Goal: Transaction & Acquisition: Purchase product/service

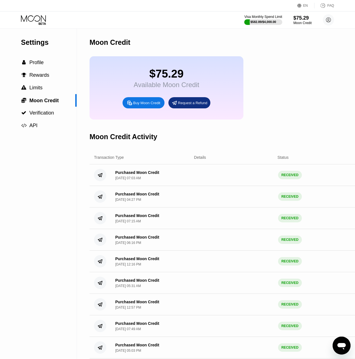
click at [133, 105] on div "Buy Moon Credit" at bounding box center [146, 102] width 27 height 5
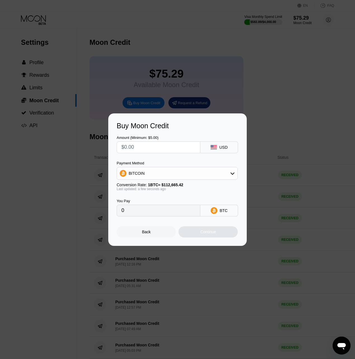
click at [169, 83] on div at bounding box center [179, 181] width 359 height 363
click at [151, 239] on div "Buy Moon Credit Amount (Minimum: $5.00) USD Payment Method BITCOIN Conversion R…" at bounding box center [177, 179] width 139 height 132
click at [149, 233] on div "Back" at bounding box center [146, 232] width 9 height 4
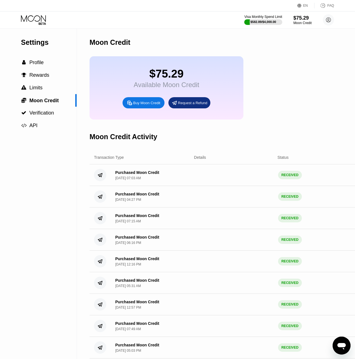
click at [34, 19] on icon at bounding box center [33, 18] width 25 height 6
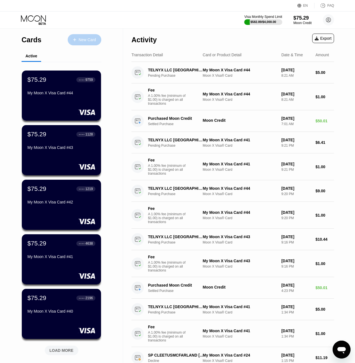
click at [97, 39] on div "New Card" at bounding box center [85, 39] width 34 height 11
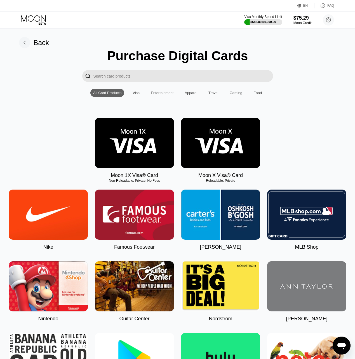
click at [204, 141] on img at bounding box center [220, 143] width 79 height 50
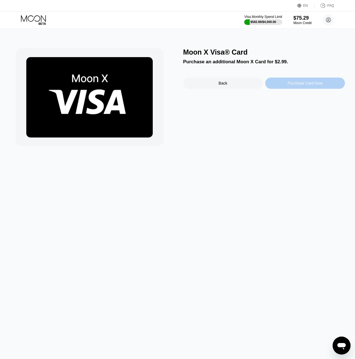
click at [302, 84] on div "Purchase Card Now" at bounding box center [305, 83] width 35 height 4
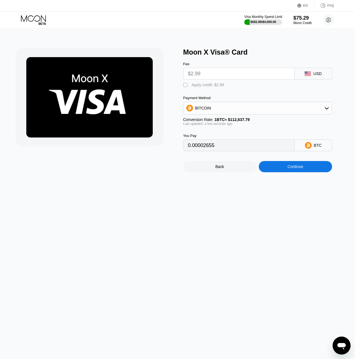
click at [190, 86] on div " Apply credit: $2.99" at bounding box center [205, 85] width 44 height 6
type input "0"
click at [305, 172] on div "Continue" at bounding box center [295, 166] width 73 height 11
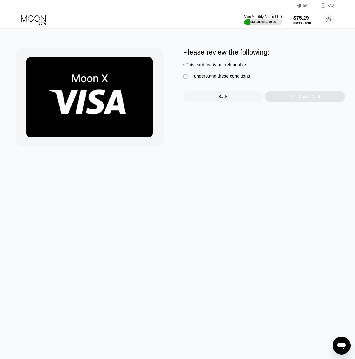
click at [218, 83] on div "Please review the following: • This card fee is not refundable  I understand t…" at bounding box center [264, 75] width 162 height 54
click at [218, 78] on div "I understand these conditions" at bounding box center [221, 76] width 59 height 5
click at [304, 88] on div "Please review the following: • This card fee is not refundable  I understand t…" at bounding box center [264, 75] width 162 height 54
click at [310, 99] on div "Yes, Create Card" at bounding box center [305, 96] width 30 height 4
click at [303, 99] on div "Yes, Create Card" at bounding box center [305, 96] width 30 height 4
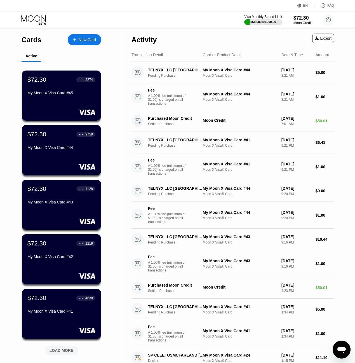
click at [93, 44] on div "New Card" at bounding box center [85, 39] width 34 height 11
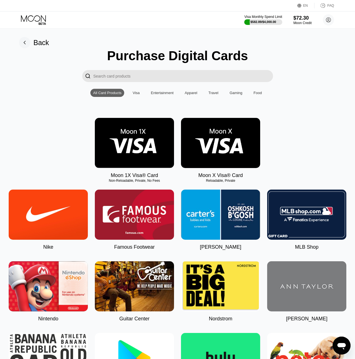
click at [158, 156] on img at bounding box center [134, 143] width 79 height 50
click at [226, 139] on img at bounding box center [220, 143] width 79 height 50
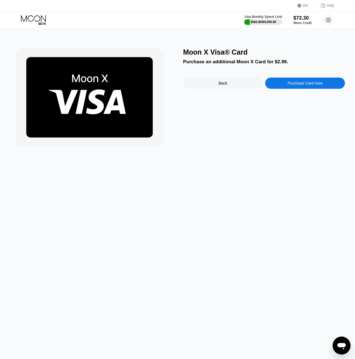
click at [301, 84] on div "Purchase Card Now" at bounding box center [305, 83] width 35 height 4
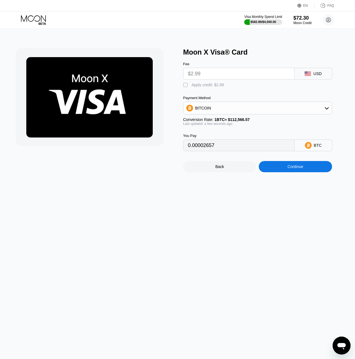
click at [190, 82] on div " Apply credit: $2.99" at bounding box center [264, 83] width 162 height 8
drag, startPoint x: 203, startPoint y: 90, endPoint x: 201, endPoint y: 84, distance: 5.9
click at [203, 88] on div " Apply credit: $2.99" at bounding box center [205, 85] width 44 height 6
click at [201, 84] on div "Apply credit: $2.99" at bounding box center [208, 85] width 32 height 4
click at [205, 87] on div "Apply credit: $2.99" at bounding box center [208, 85] width 32 height 4
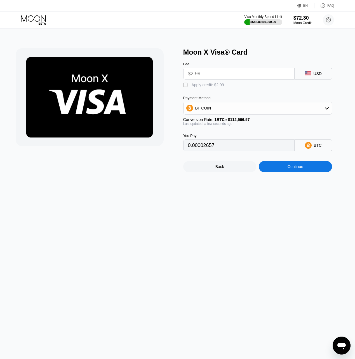
type input "0"
click at [304, 170] on div "Continue" at bounding box center [295, 166] width 73 height 11
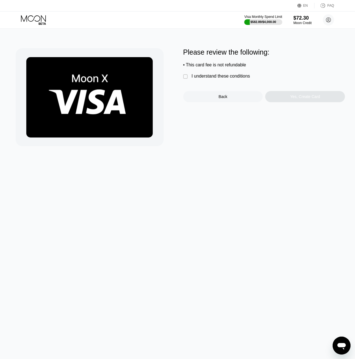
click at [208, 78] on div "I understand these conditions" at bounding box center [221, 76] width 59 height 5
click at [301, 93] on div "Please review the following: • This card fee is not refundable  I understand t…" at bounding box center [264, 75] width 162 height 54
click at [304, 99] on div "Yes, Create Card" at bounding box center [305, 96] width 30 height 4
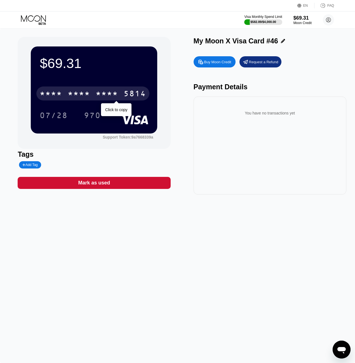
click at [67, 91] on div "* * * * * * * * * * * * 5814" at bounding box center [92, 93] width 113 height 14
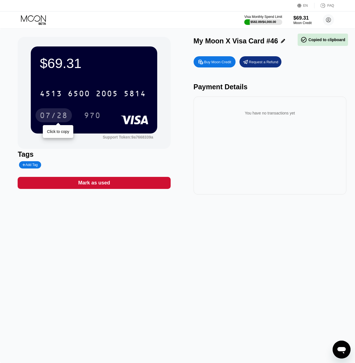
click at [53, 116] on div "07/28" at bounding box center [54, 116] width 28 height 9
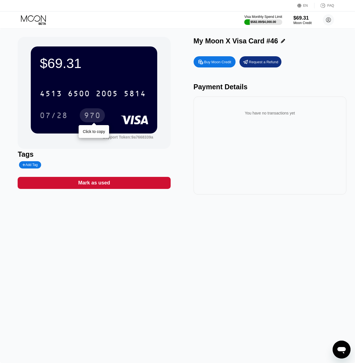
click at [90, 113] on div "970" at bounding box center [92, 116] width 17 height 9
click at [36, 22] on icon at bounding box center [34, 20] width 26 height 10
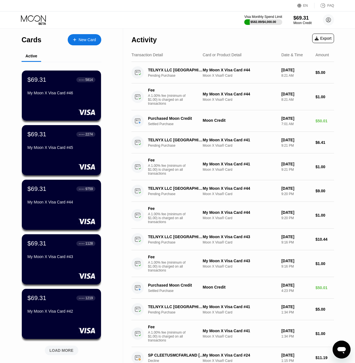
click at [47, 20] on div at bounding box center [38, 20] width 34 height 10
click at [294, 19] on div "$69.31" at bounding box center [302, 18] width 19 height 6
